Goal: Task Accomplishment & Management: Manage account settings

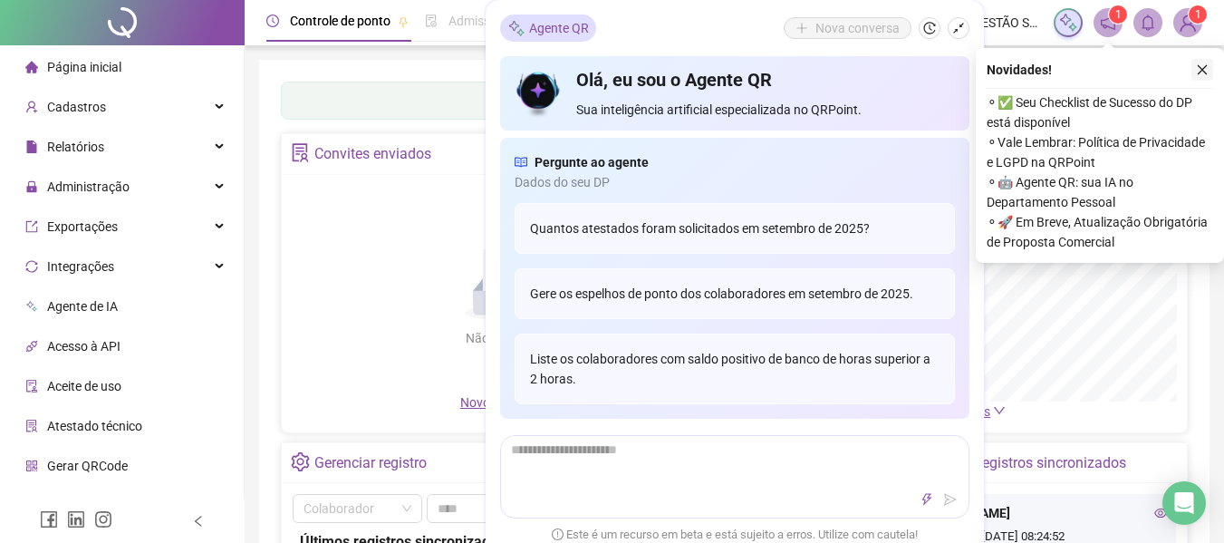
click at [1202, 63] on icon "close" at bounding box center [1202, 69] width 13 height 13
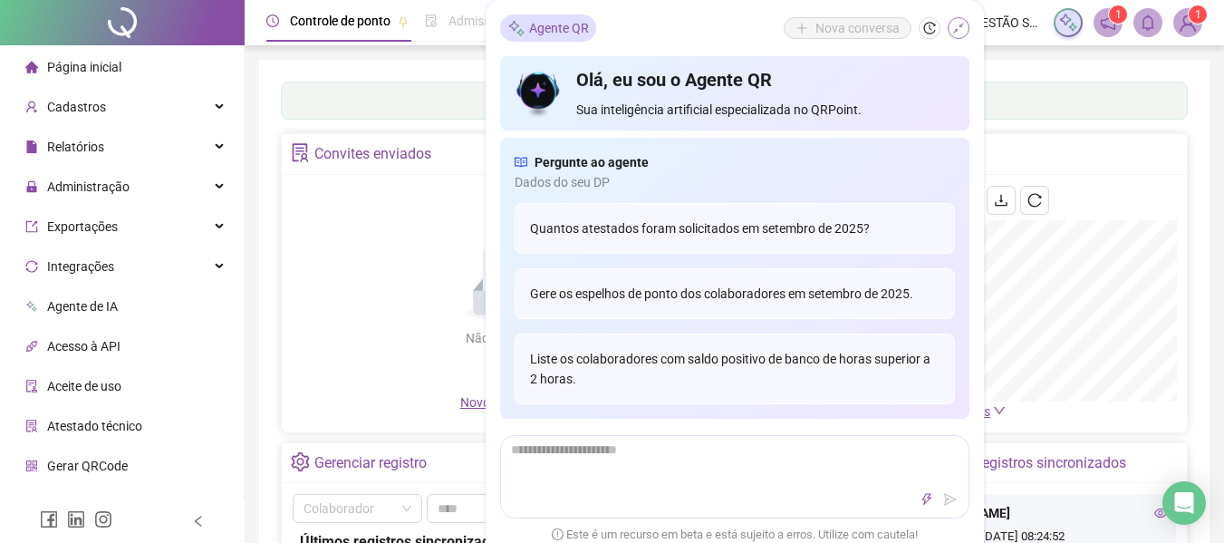
click at [966, 24] on button "button" at bounding box center [959, 28] width 22 height 22
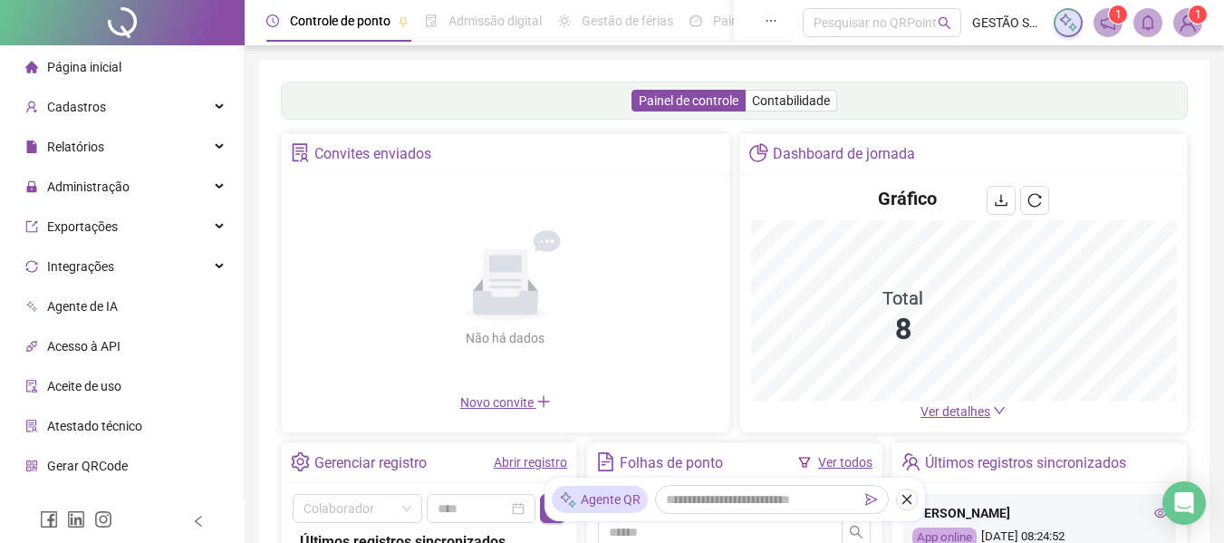
click at [814, 68] on div "Painel de controle Contabilidade Convites enviados Não há dados Não há dados No…" at bounding box center [734, 428] width 951 height 736
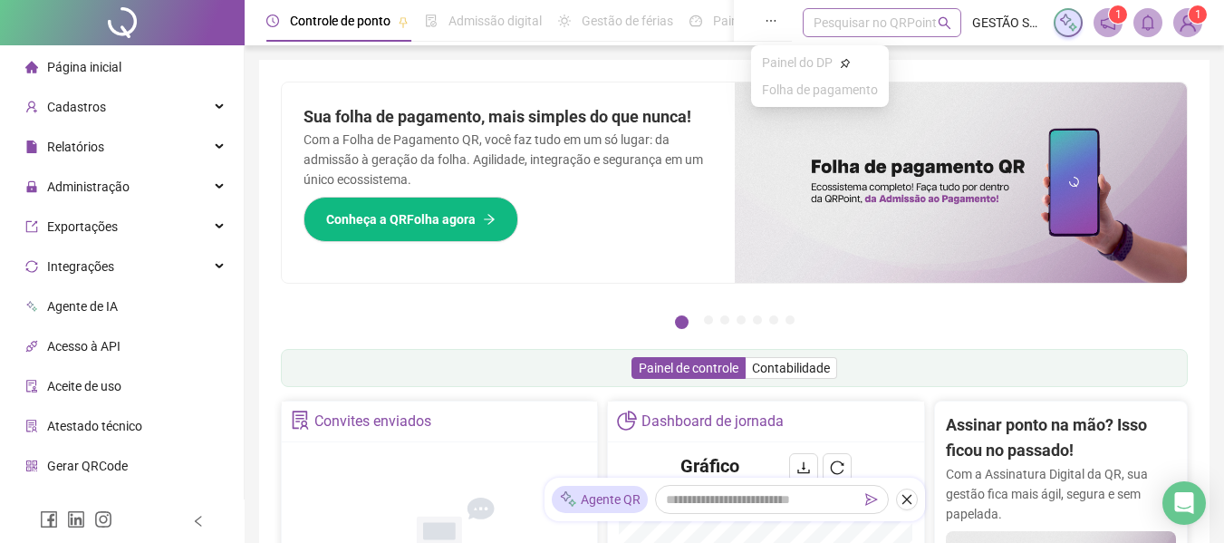
click at [877, 29] on div "Pesquisar no QRPoint" at bounding box center [882, 22] width 159 height 29
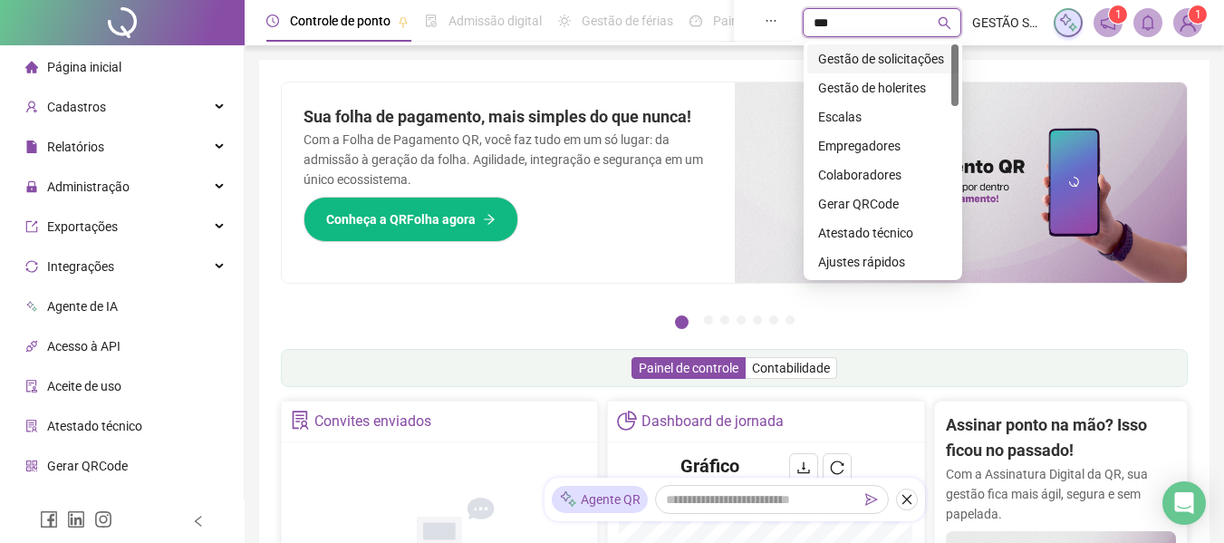
type input "****"
click at [884, 53] on div "Gestão de solicitações" at bounding box center [883, 59] width 130 height 20
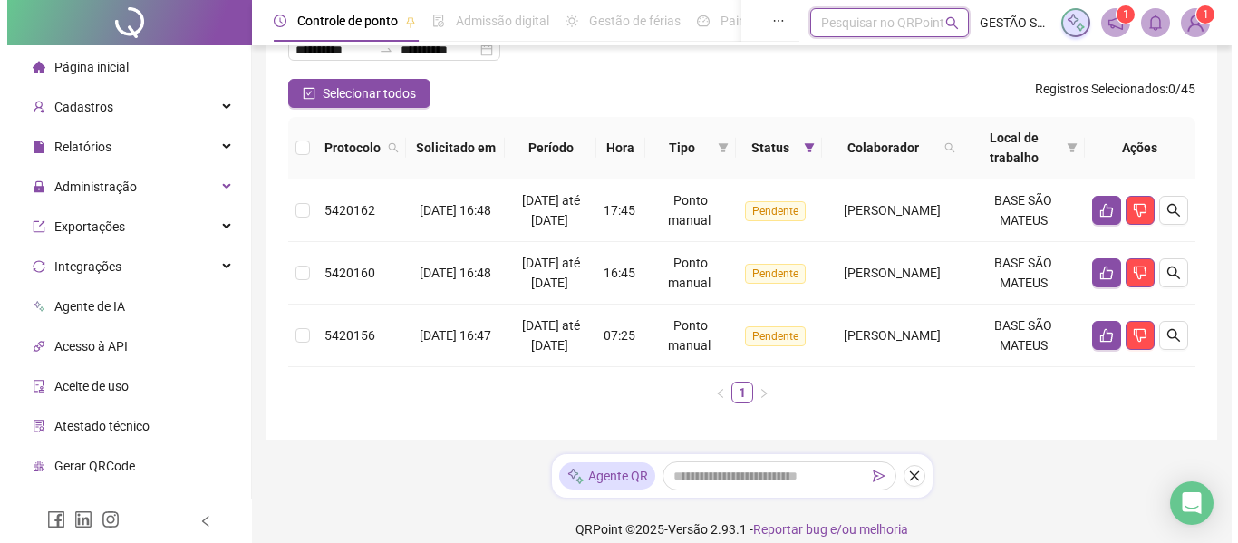
scroll to position [209, 0]
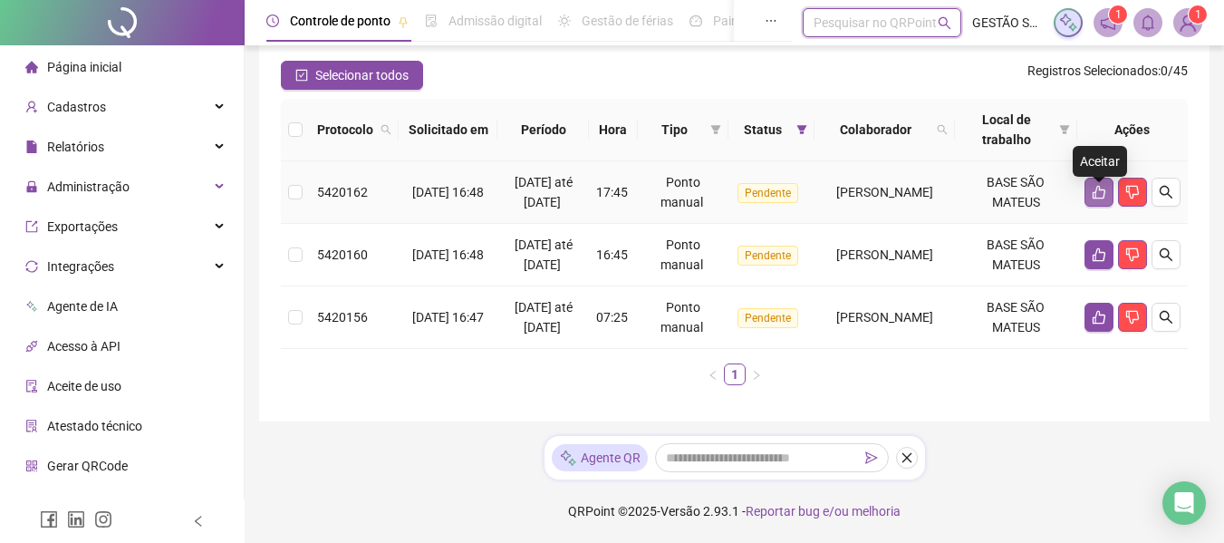
click at [1091, 178] on button "button" at bounding box center [1099, 192] width 29 height 29
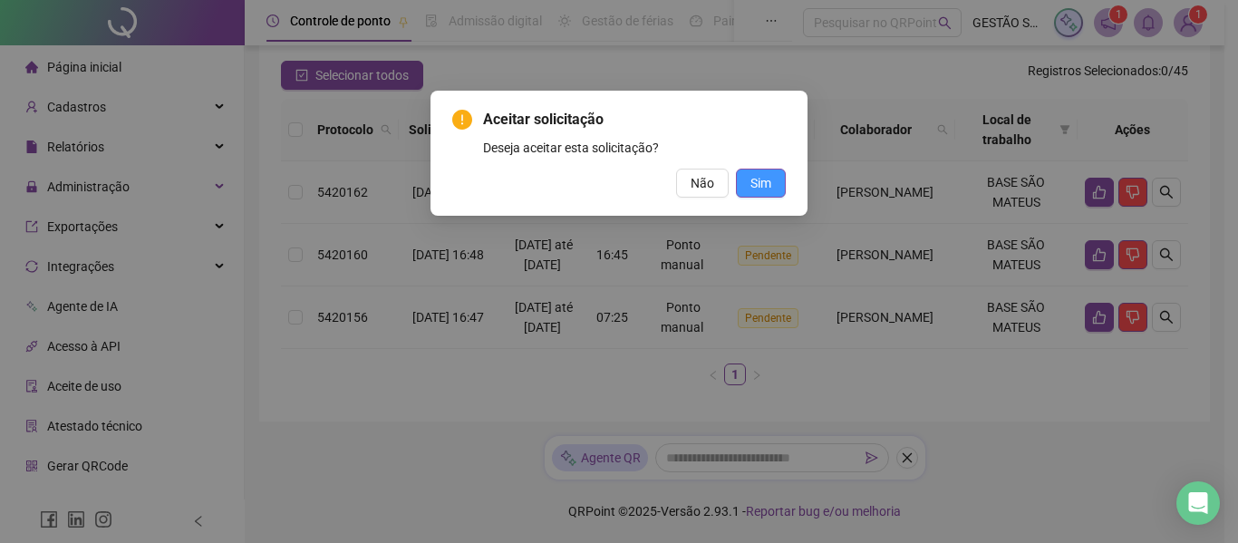
click at [769, 179] on span "Sim" at bounding box center [760, 183] width 21 height 20
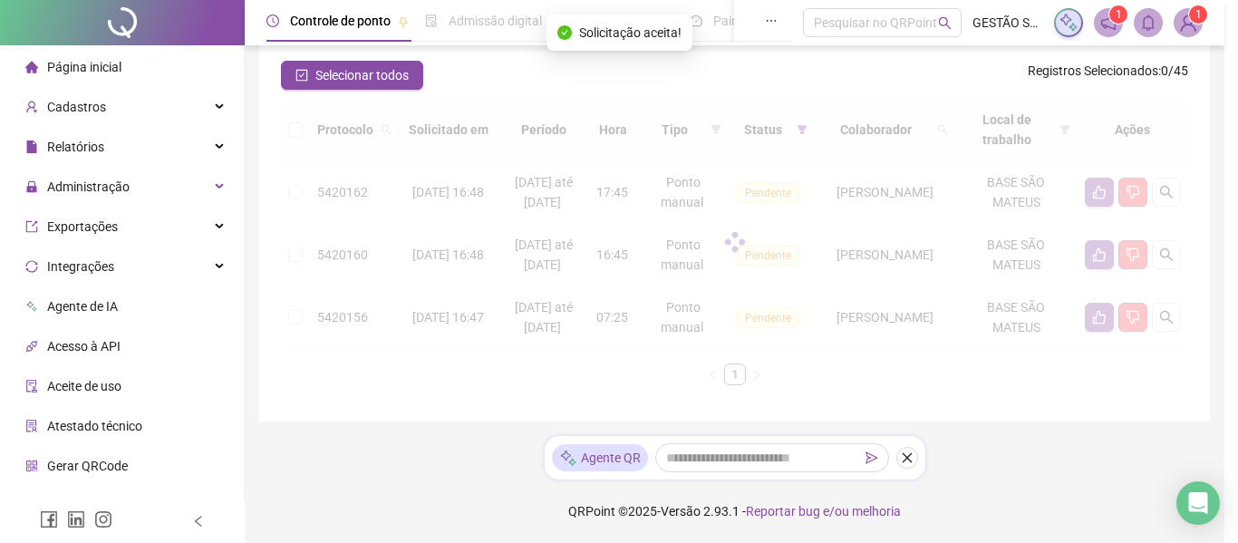
scroll to position [127, 0]
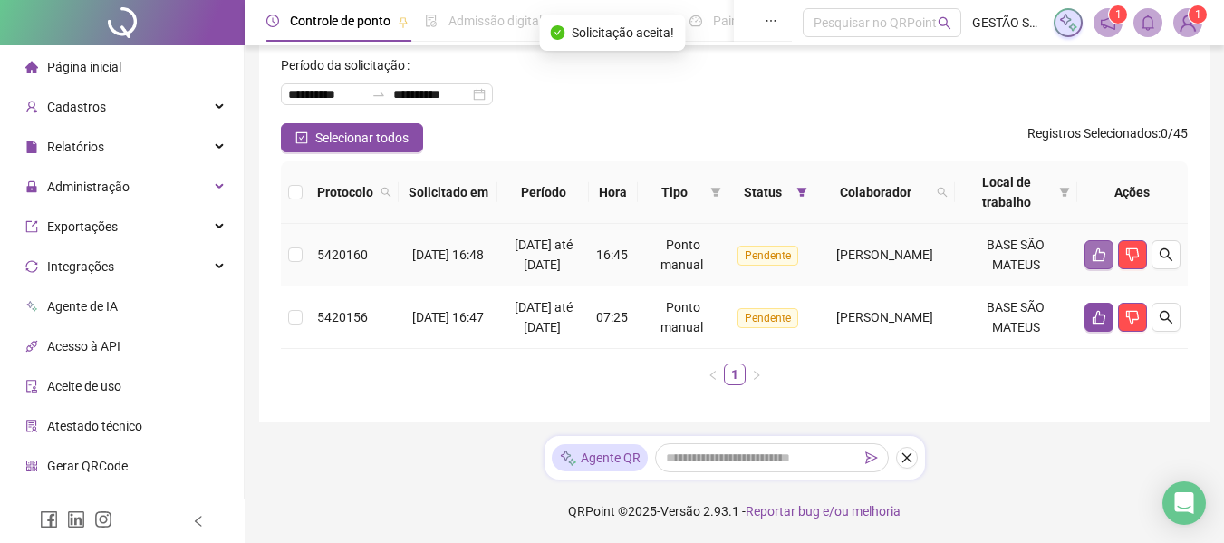
click at [1089, 240] on button "button" at bounding box center [1099, 254] width 29 height 29
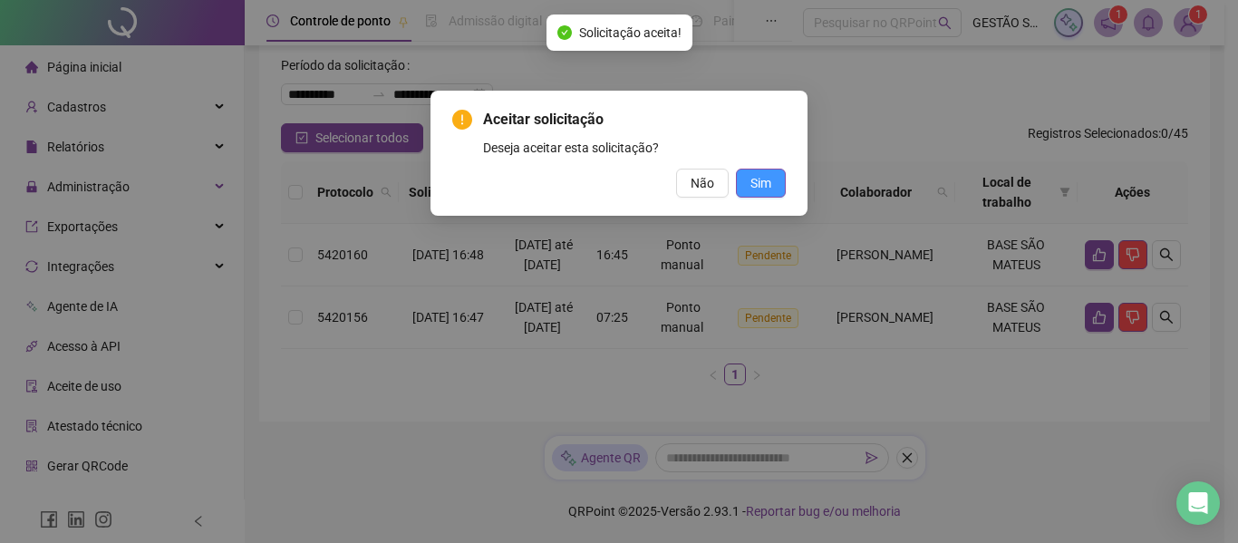
click at [766, 179] on span "Sim" at bounding box center [760, 183] width 21 height 20
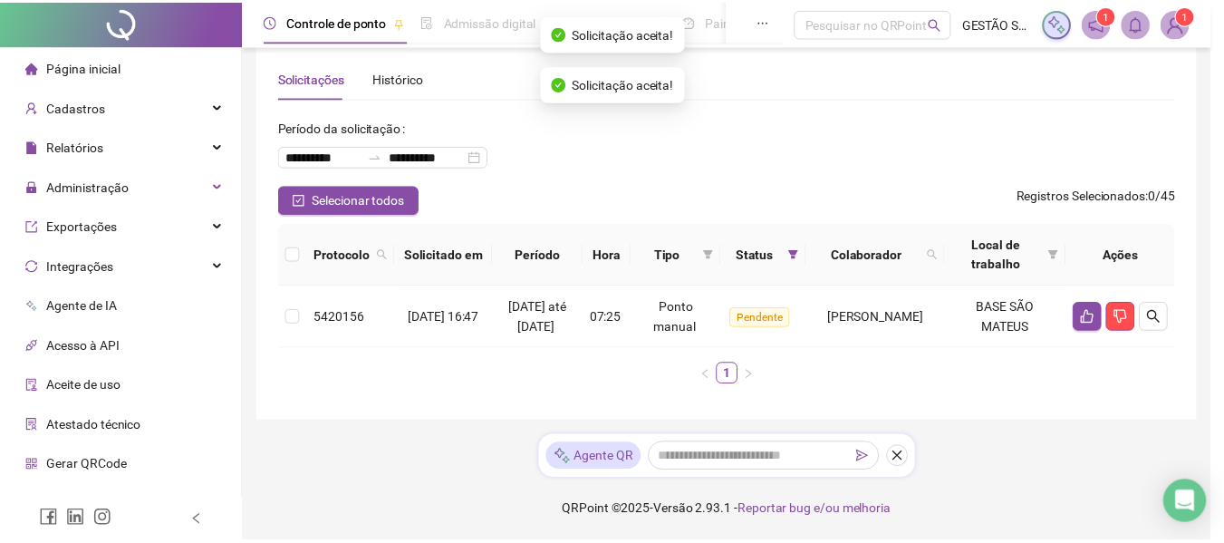
scroll to position [44, 0]
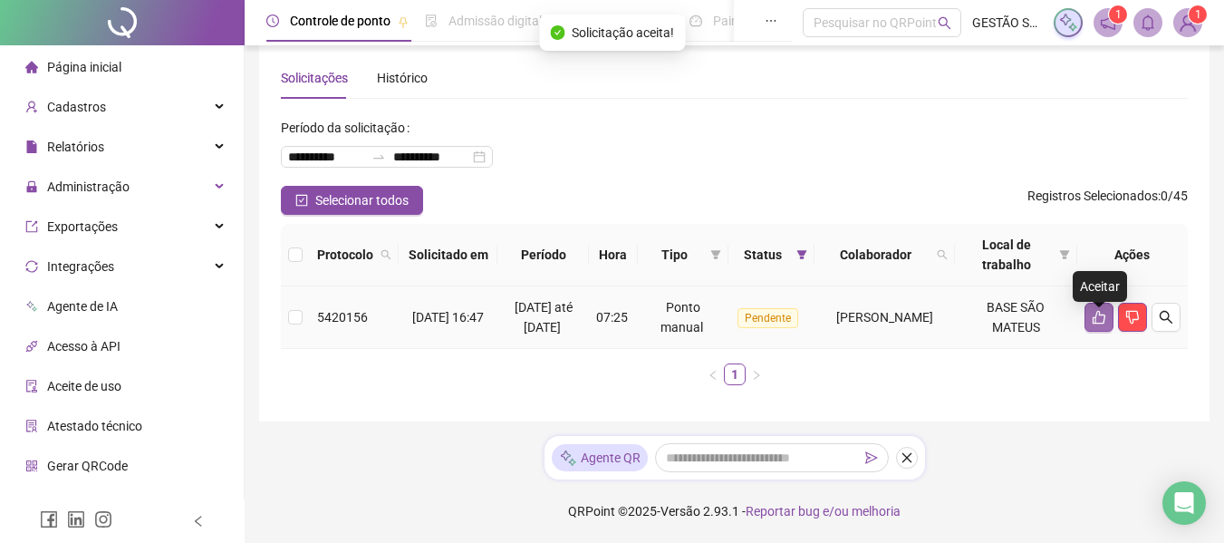
click at [1103, 310] on icon "like" at bounding box center [1099, 317] width 15 height 15
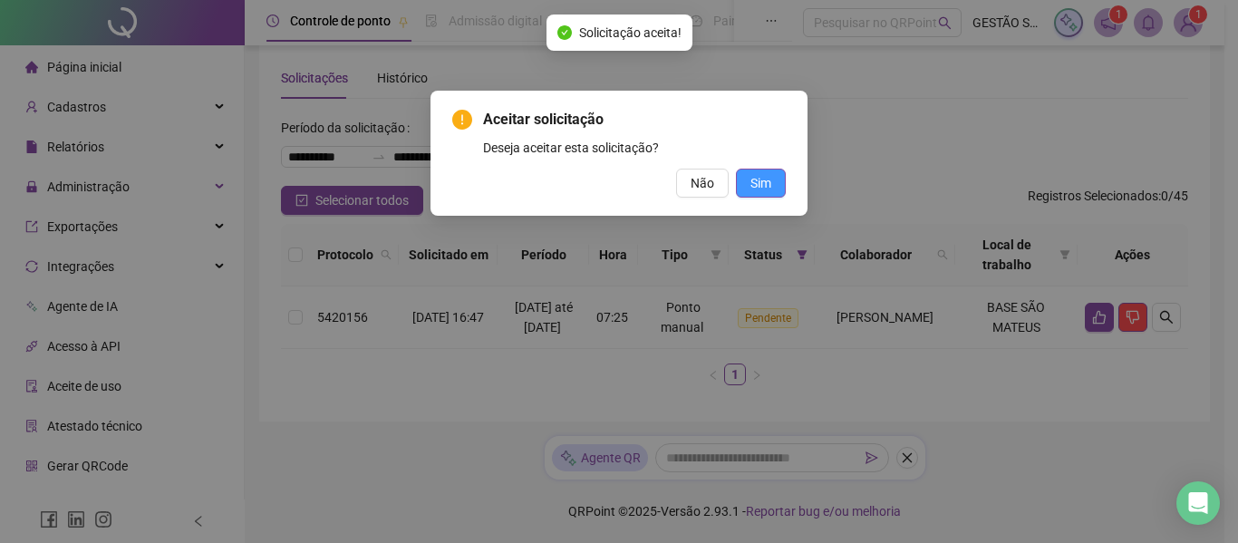
click at [765, 196] on button "Sim" at bounding box center [761, 183] width 50 height 29
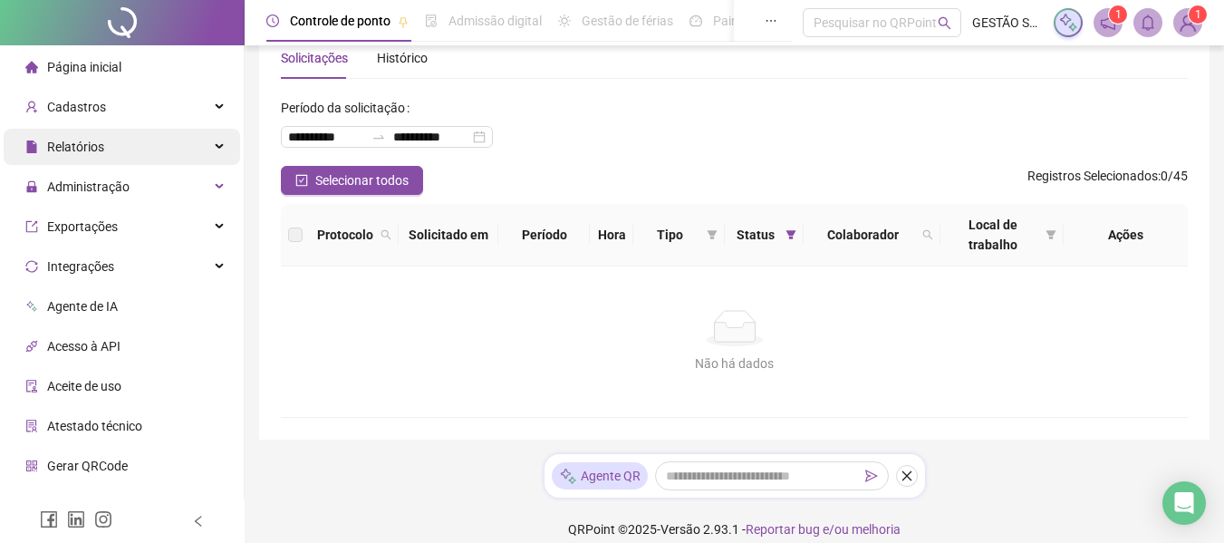
click at [137, 152] on div "Relatórios" at bounding box center [122, 147] width 237 height 36
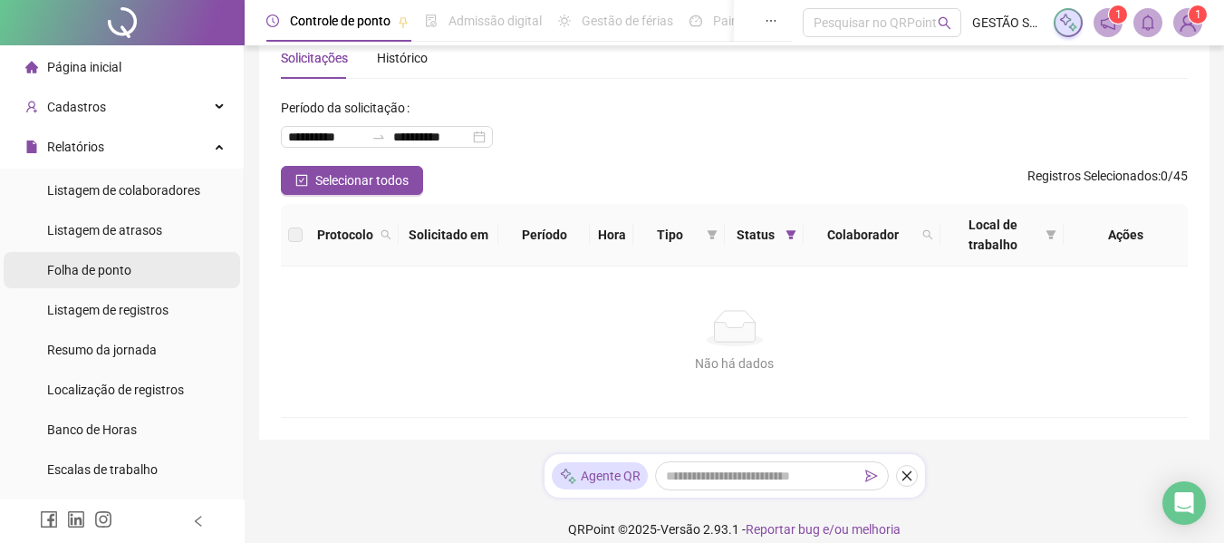
click at [142, 272] on li "Folha de ponto" at bounding box center [122, 270] width 237 height 36
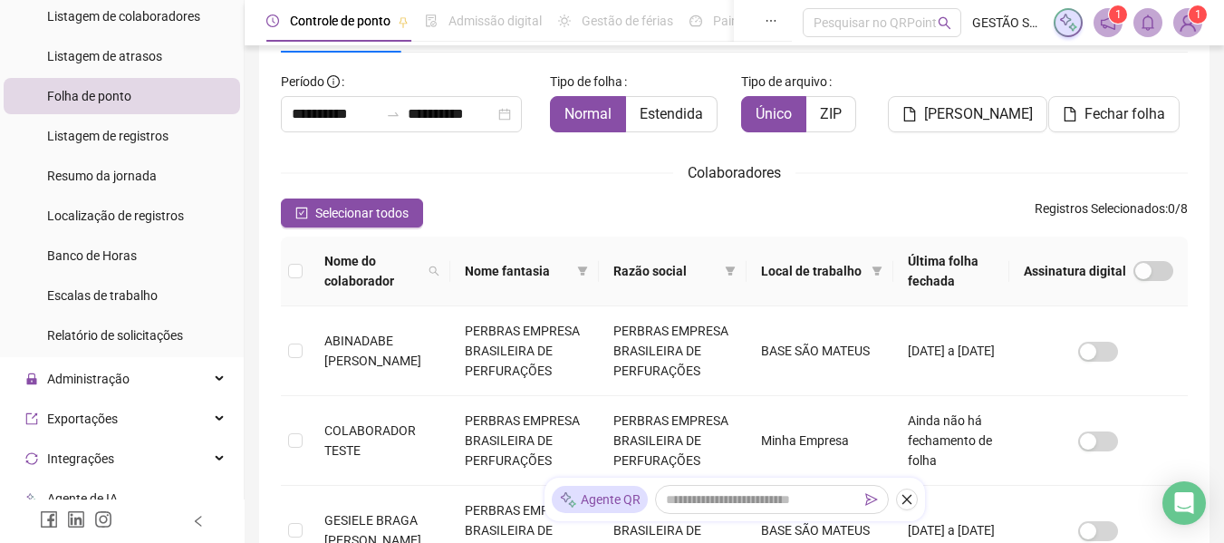
scroll to position [363, 0]
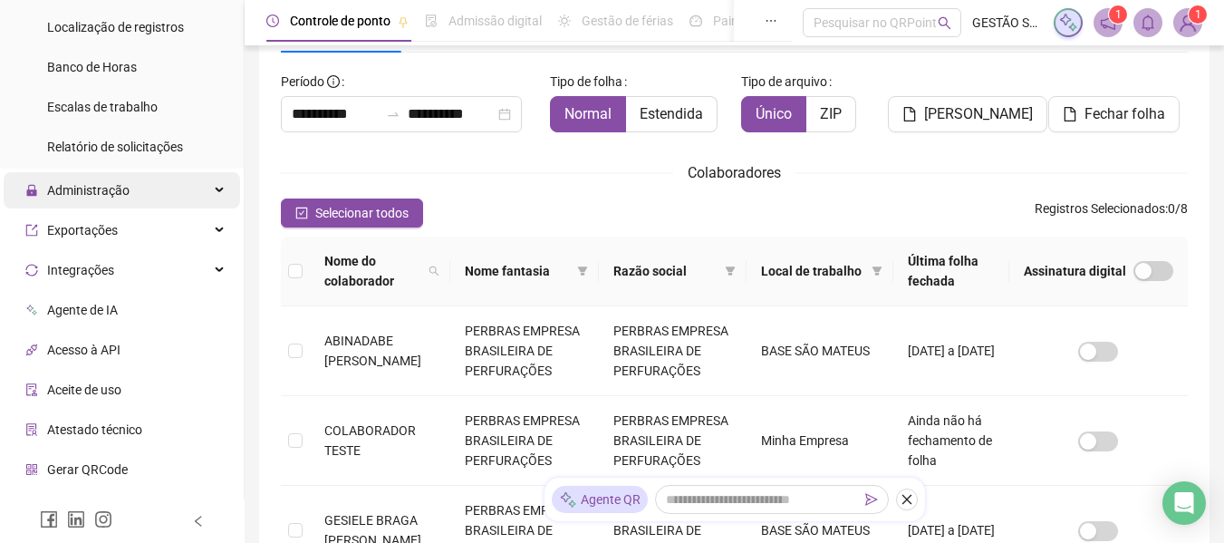
click at [146, 188] on div "Administração" at bounding box center [122, 190] width 237 height 36
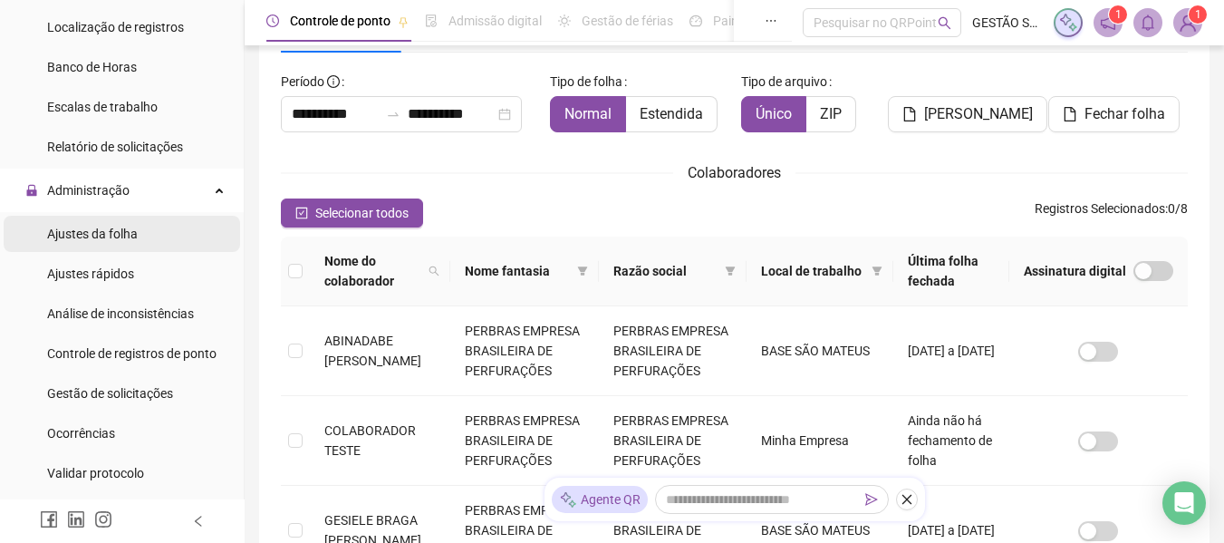
click at [131, 240] on span "Ajustes da folha" at bounding box center [92, 234] width 91 height 15
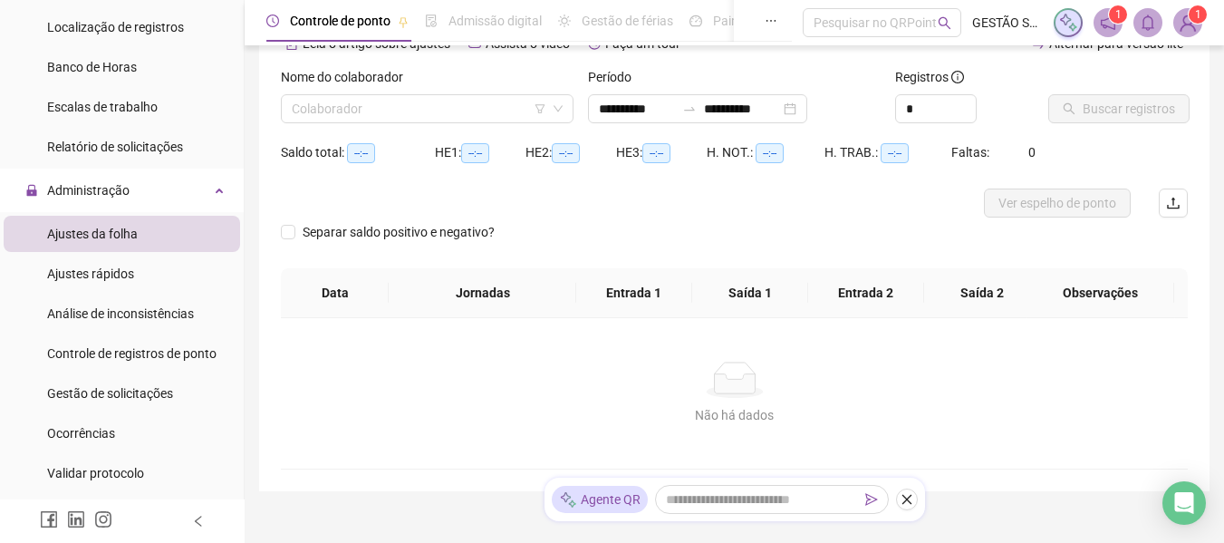
type input "**********"
click at [445, 123] on div "Nome do colaborador Colaborador" at bounding box center [427, 102] width 307 height 71
click at [447, 116] on input "search" at bounding box center [419, 108] width 255 height 27
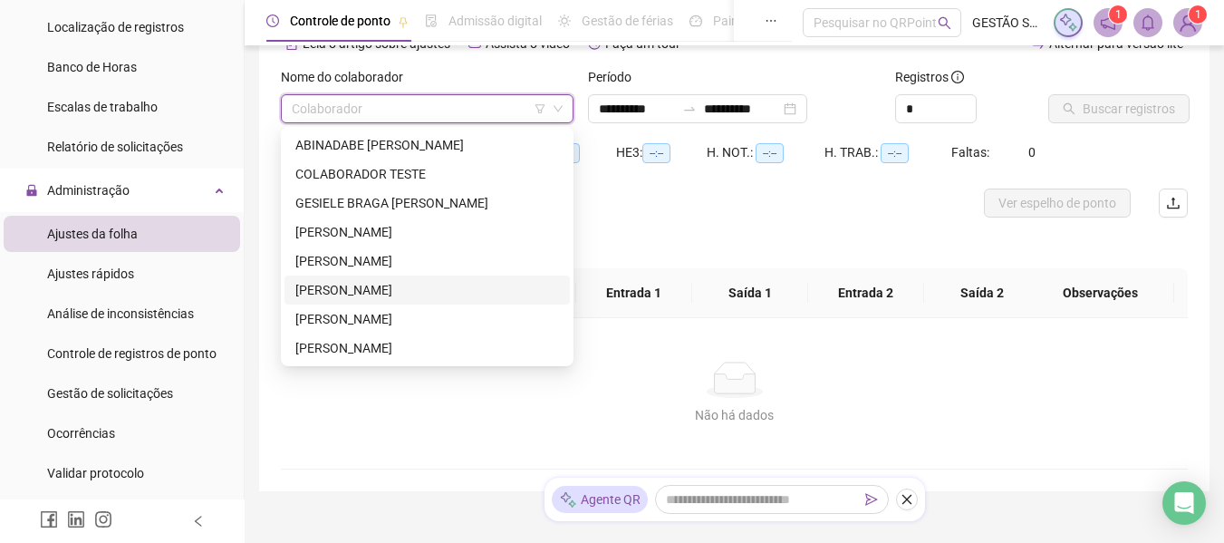
click at [444, 291] on div "[PERSON_NAME]" at bounding box center [427, 290] width 264 height 20
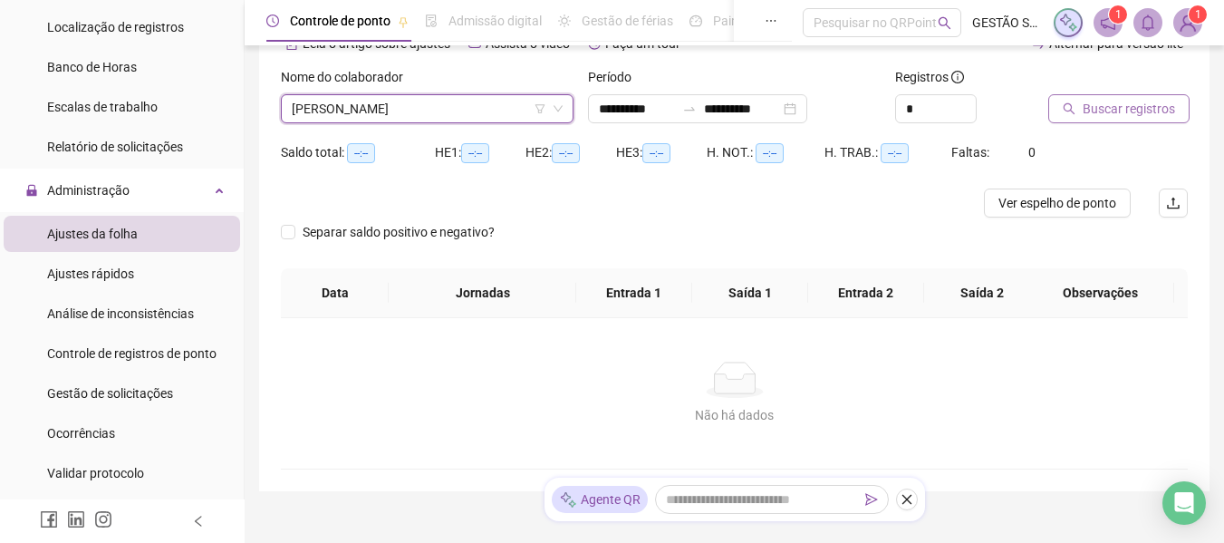
click at [1158, 109] on span "Buscar registros" at bounding box center [1129, 109] width 92 height 20
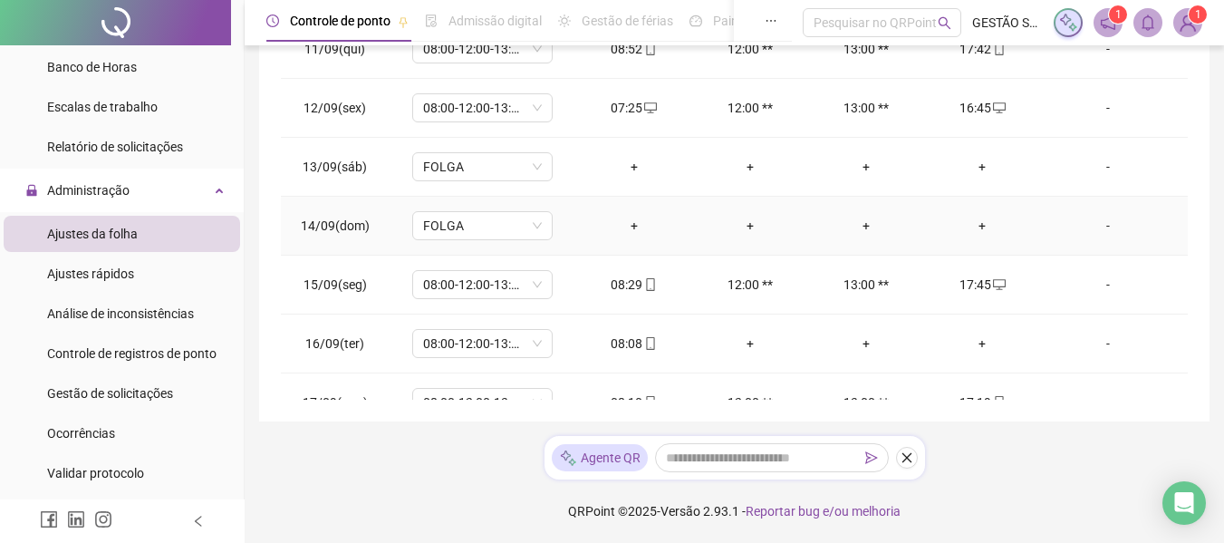
scroll to position [614, 0]
